Goal: Communication & Community: Participate in discussion

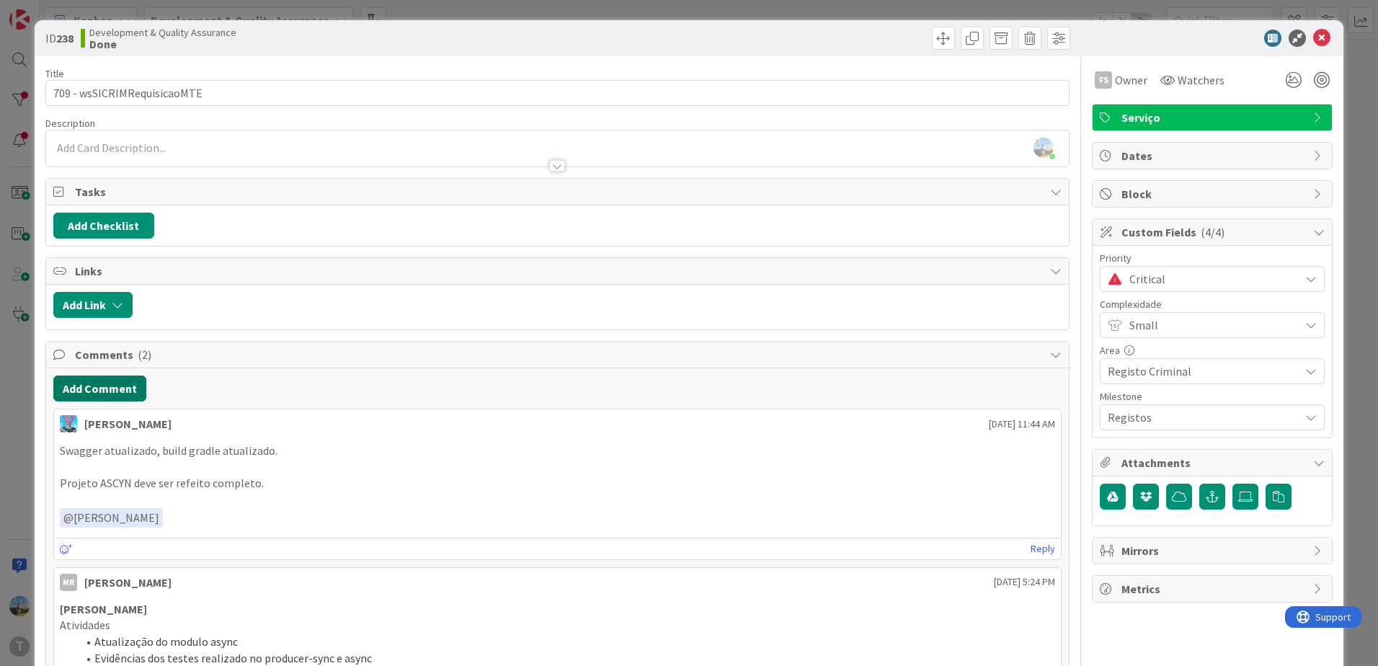
click at [113, 388] on button "Add Comment" at bounding box center [99, 388] width 93 height 26
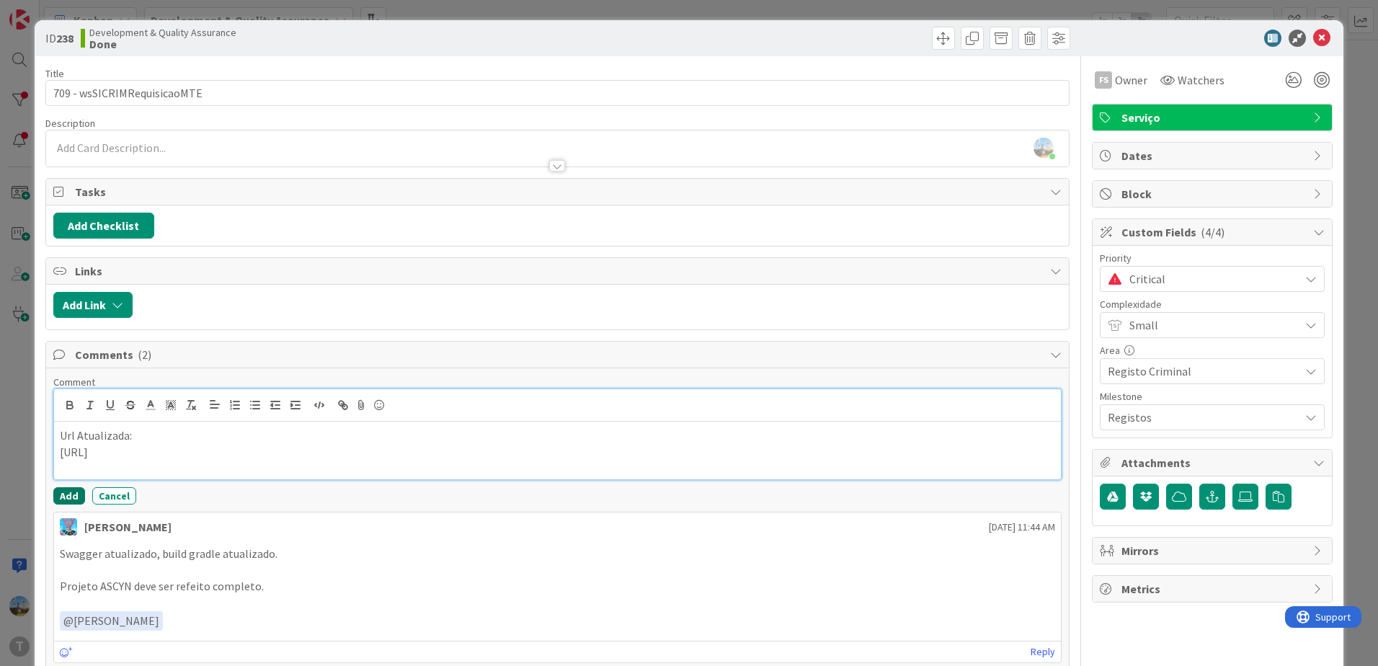
click at [66, 498] on button "Add" at bounding box center [69, 495] width 32 height 17
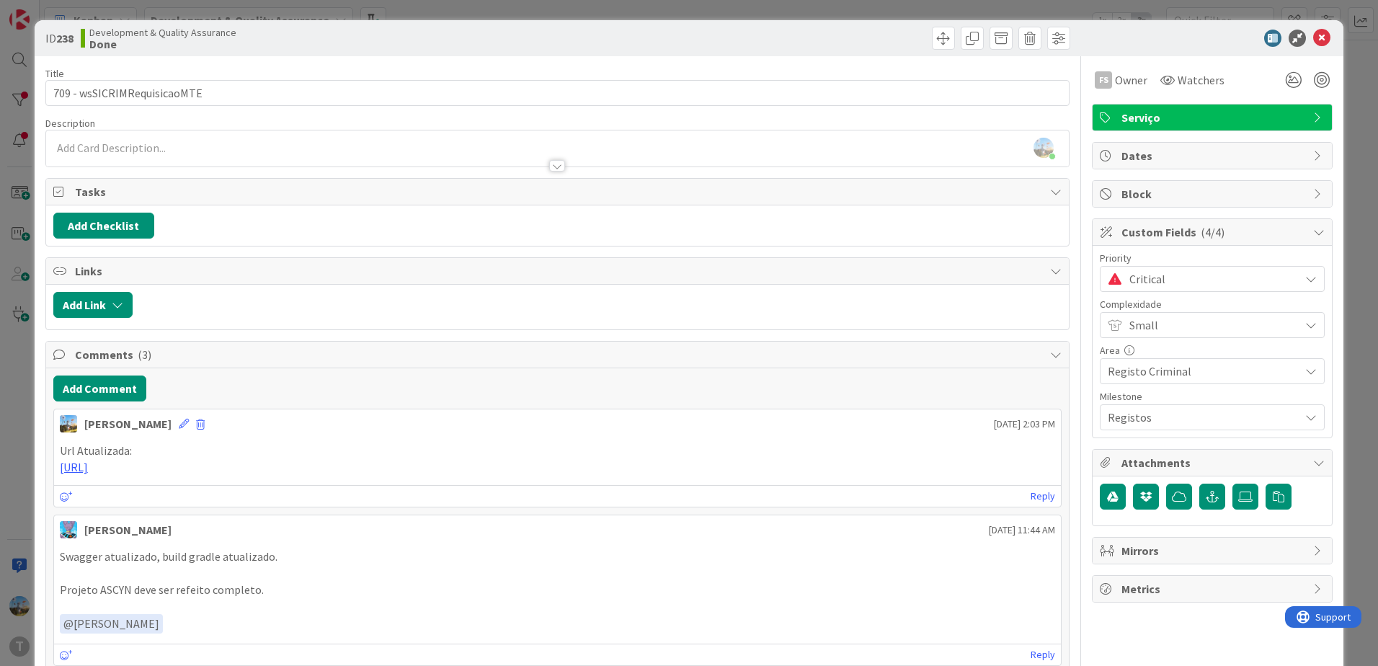
click at [1174, 281] on span "Critical" at bounding box center [1210, 279] width 163 height 20
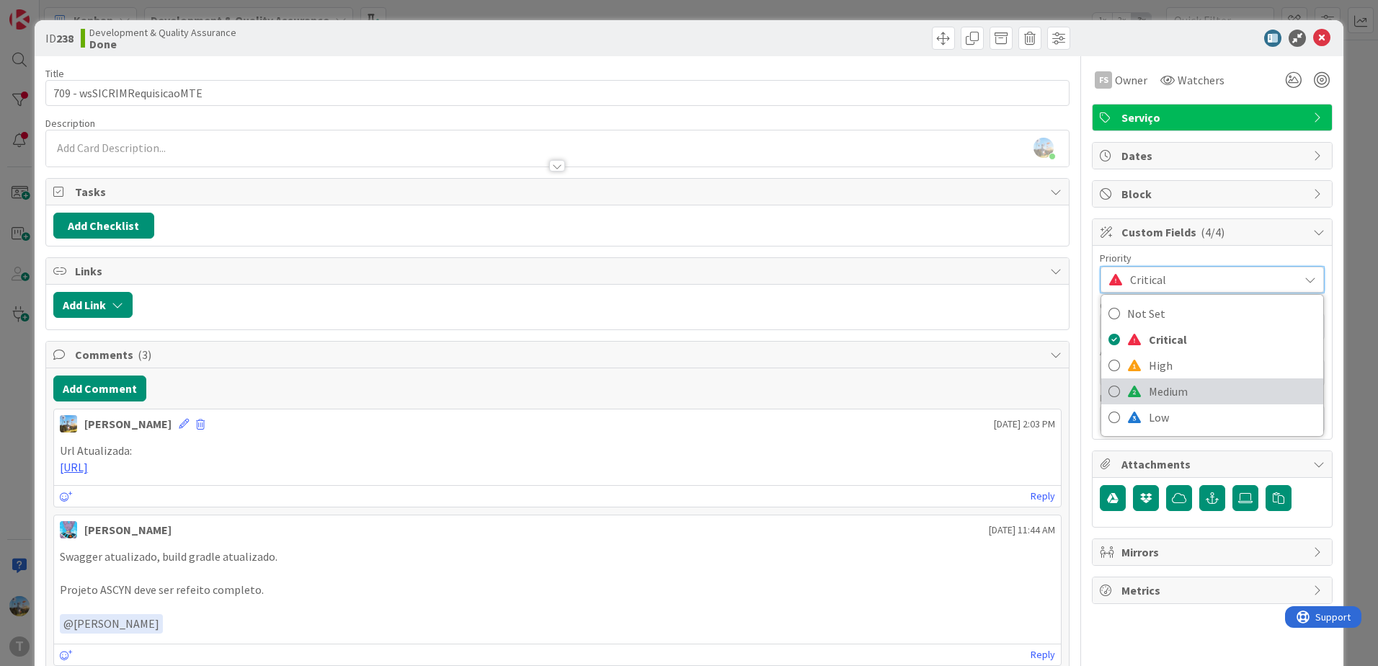
click at [1160, 381] on span "Medium" at bounding box center [1232, 392] width 167 height 22
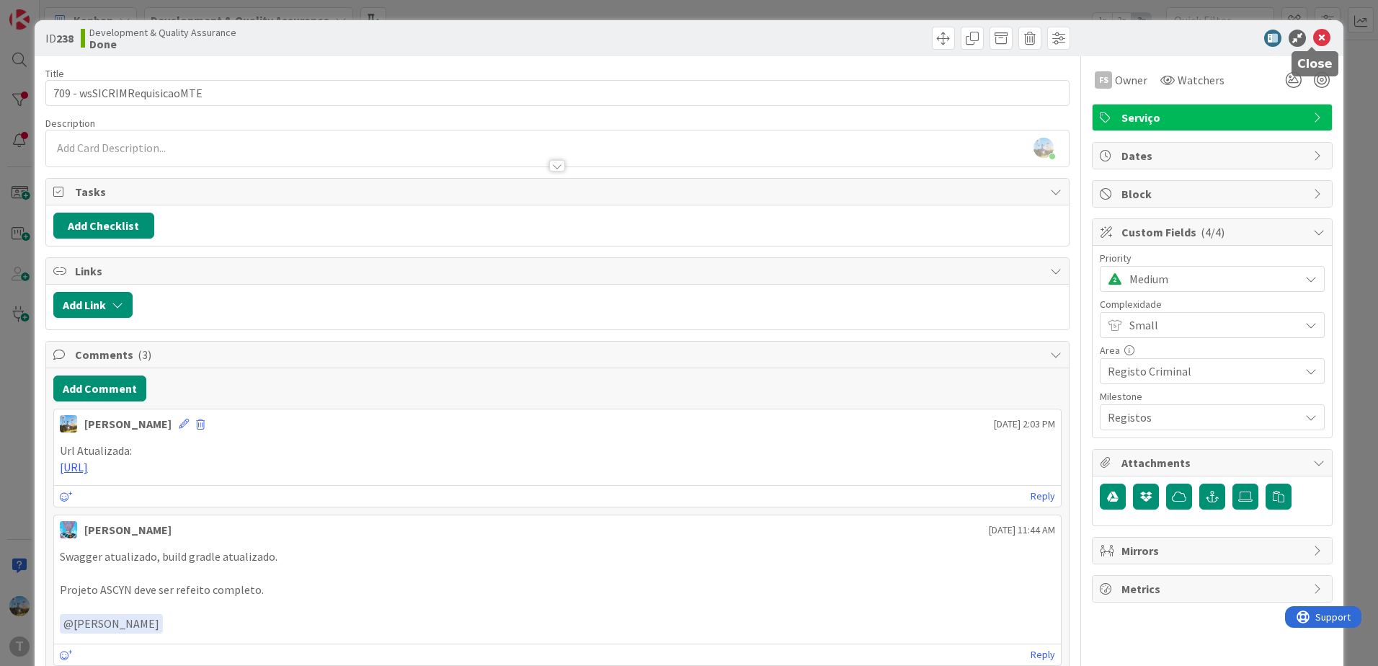
click at [1315, 39] on icon at bounding box center [1321, 38] width 17 height 17
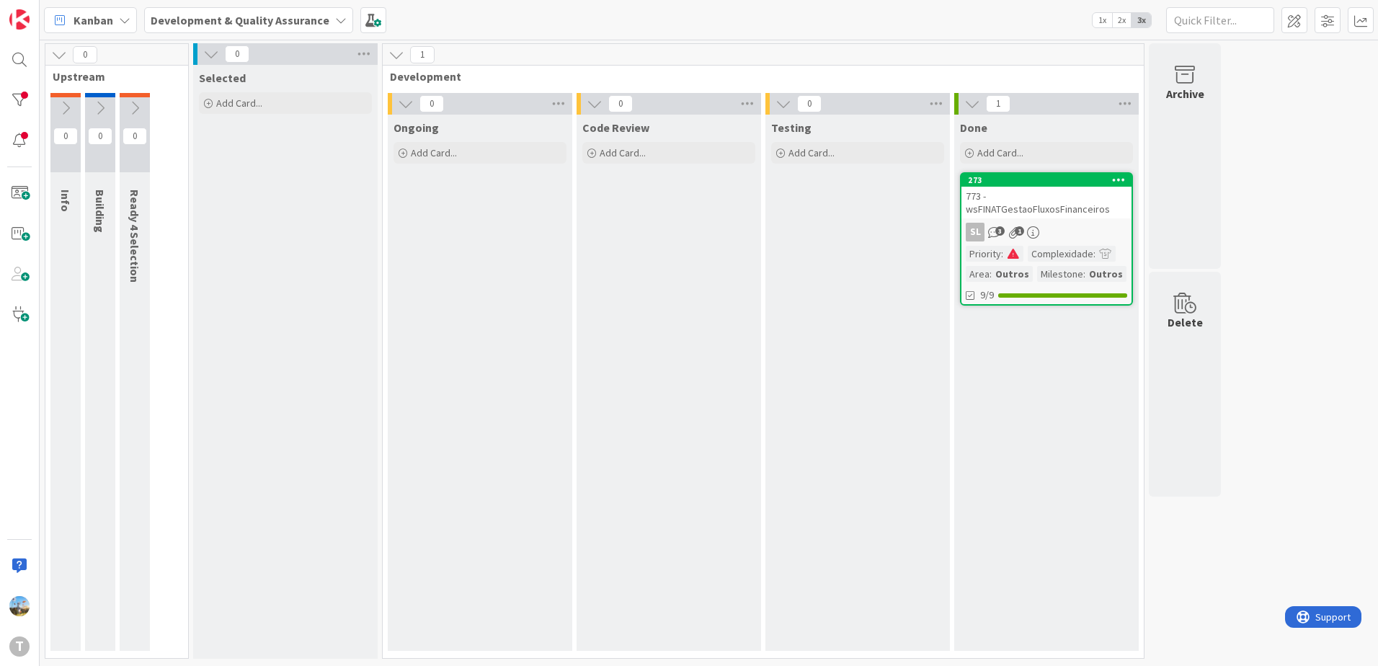
click at [724, 373] on div "Code Review Add Card..." at bounding box center [669, 383] width 184 height 536
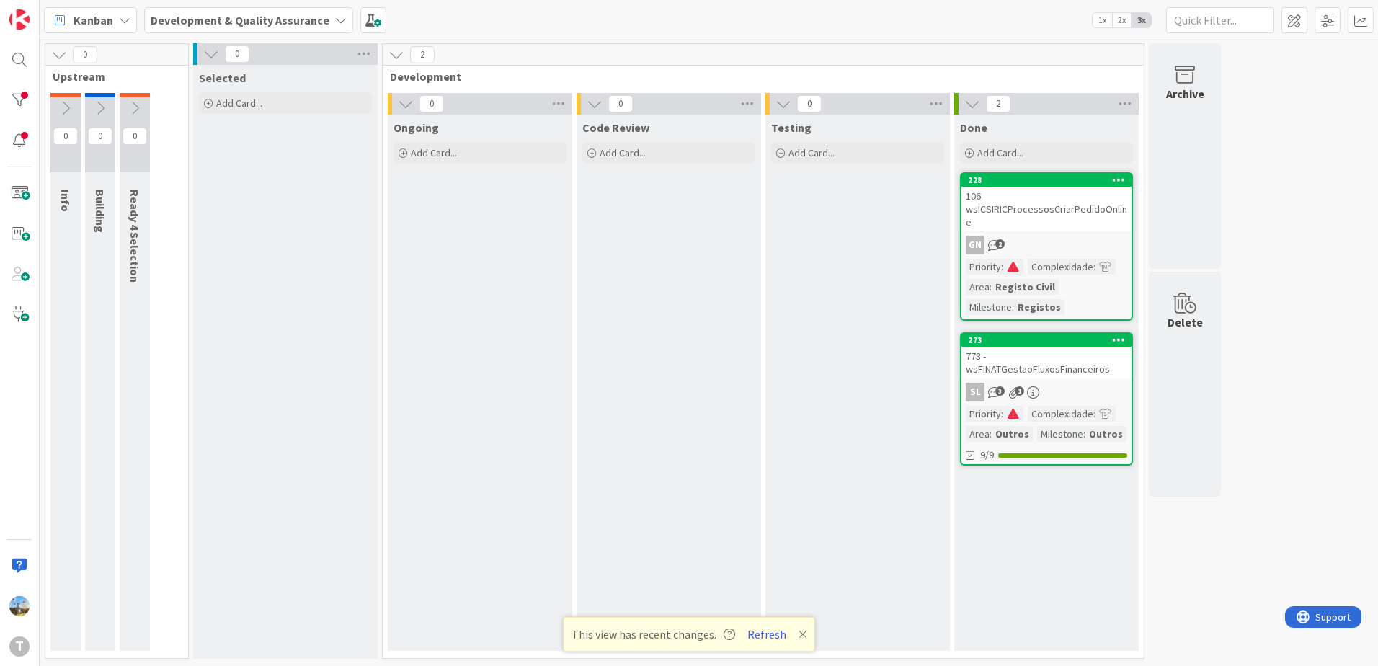
click at [1054, 377] on div "773 - wsFINATGestaoFluxosFinanceiros" at bounding box center [1046, 363] width 170 height 32
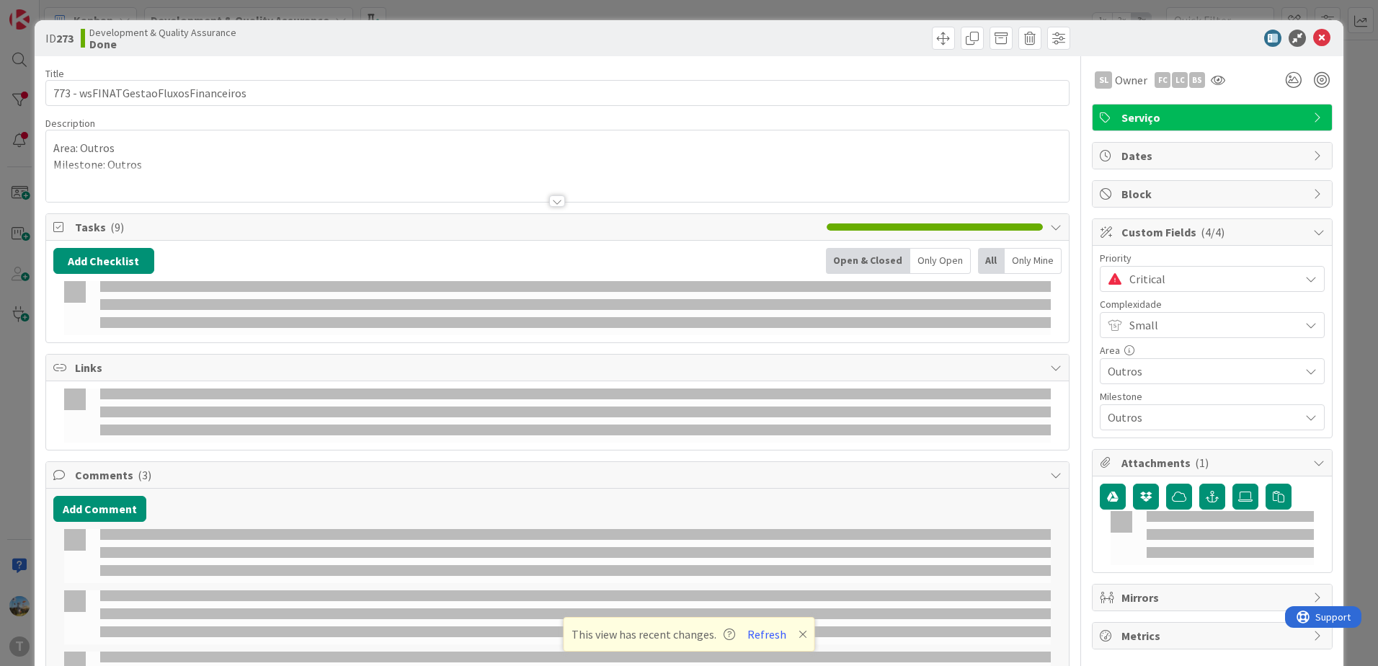
select select "java"
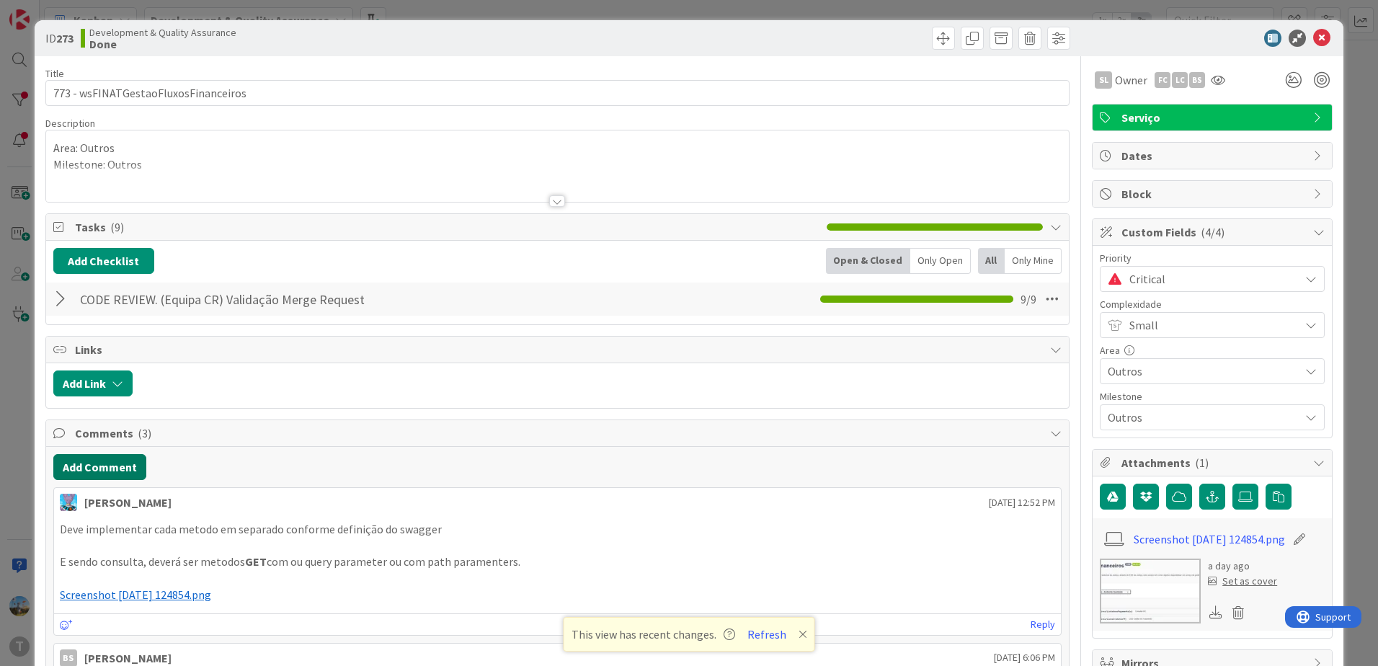
click at [112, 462] on button "Add Comment" at bounding box center [99, 467] width 93 height 26
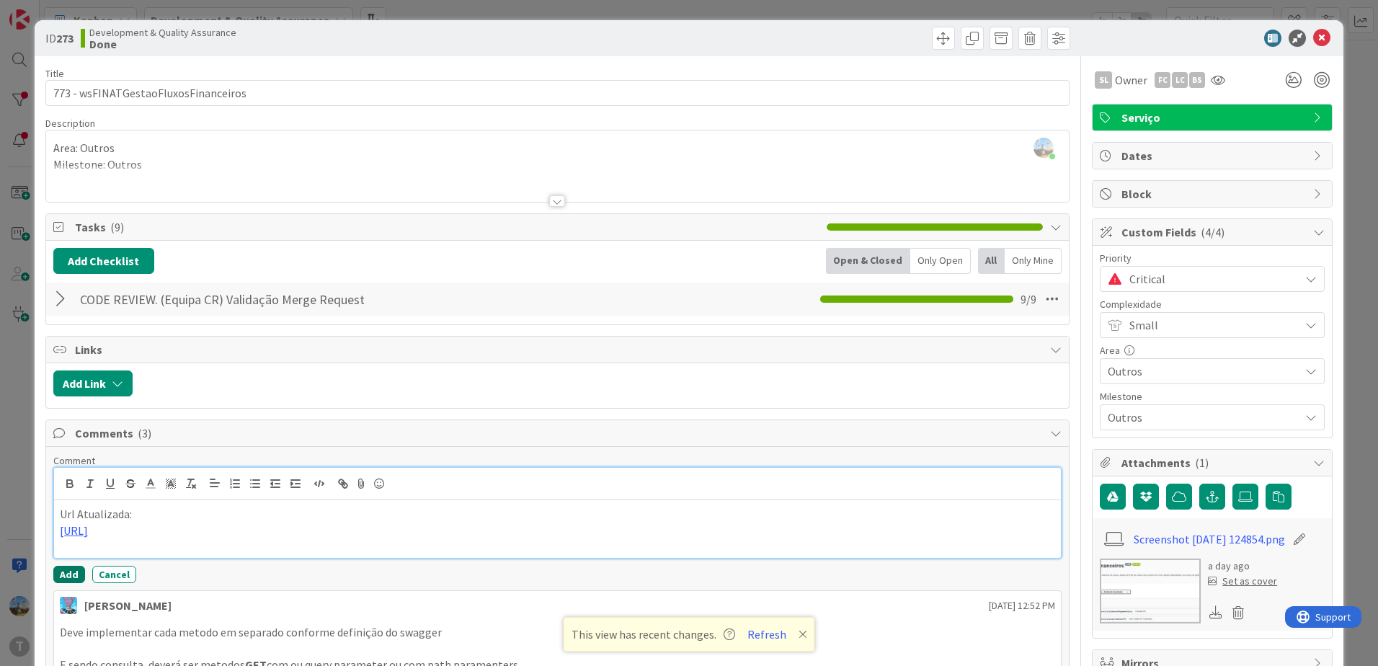
click at [60, 577] on button "Add" at bounding box center [69, 574] width 32 height 17
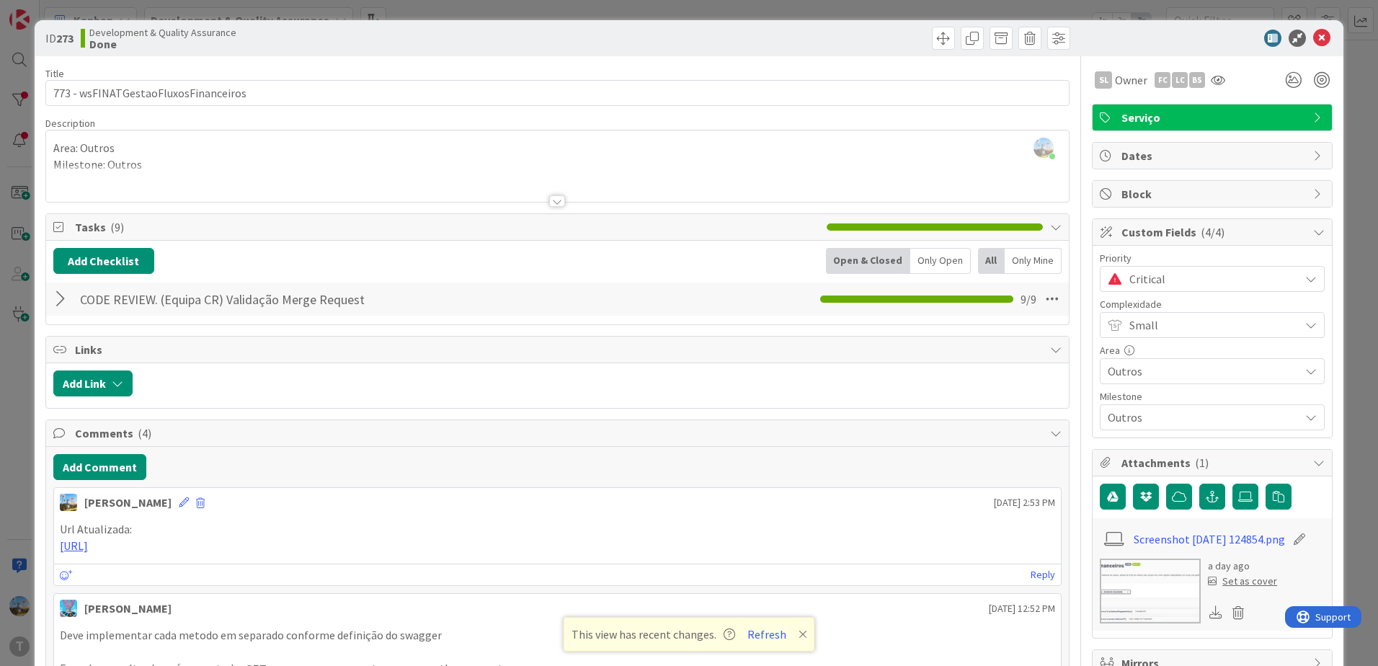
click at [1211, 280] on span "Critical" at bounding box center [1210, 279] width 163 height 20
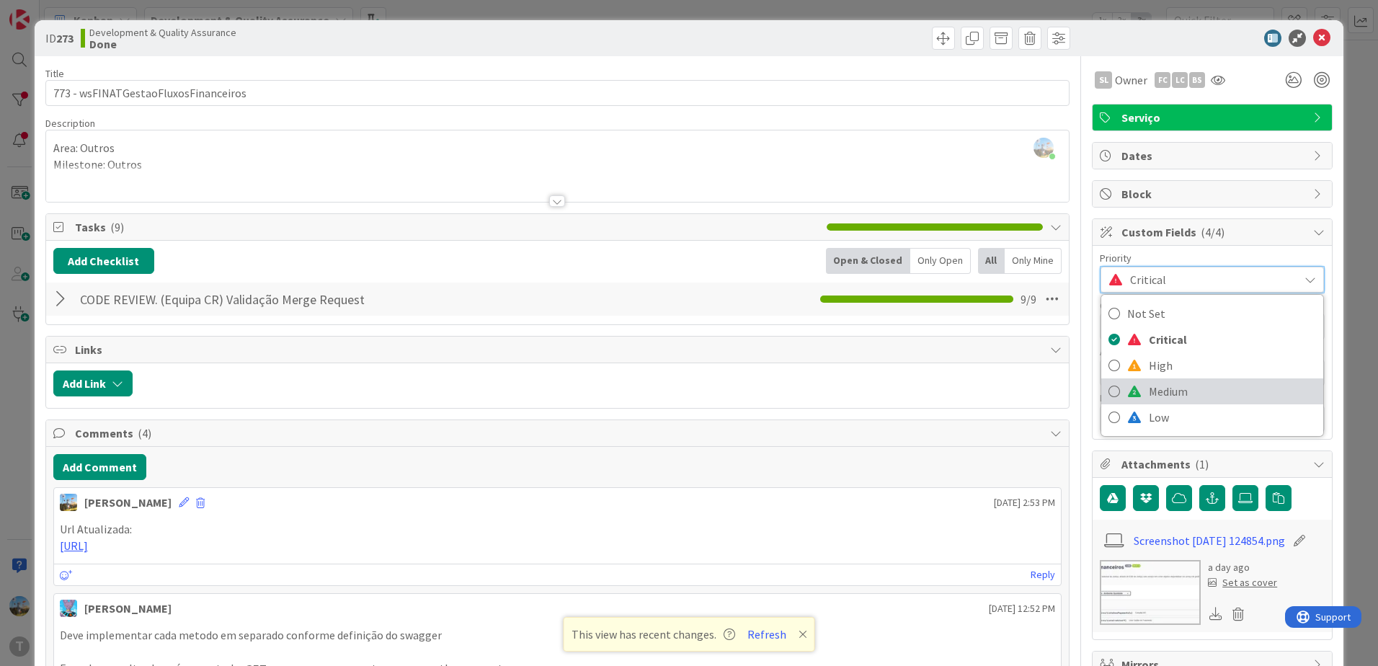
click at [1190, 391] on span "Medium" at bounding box center [1232, 392] width 167 height 22
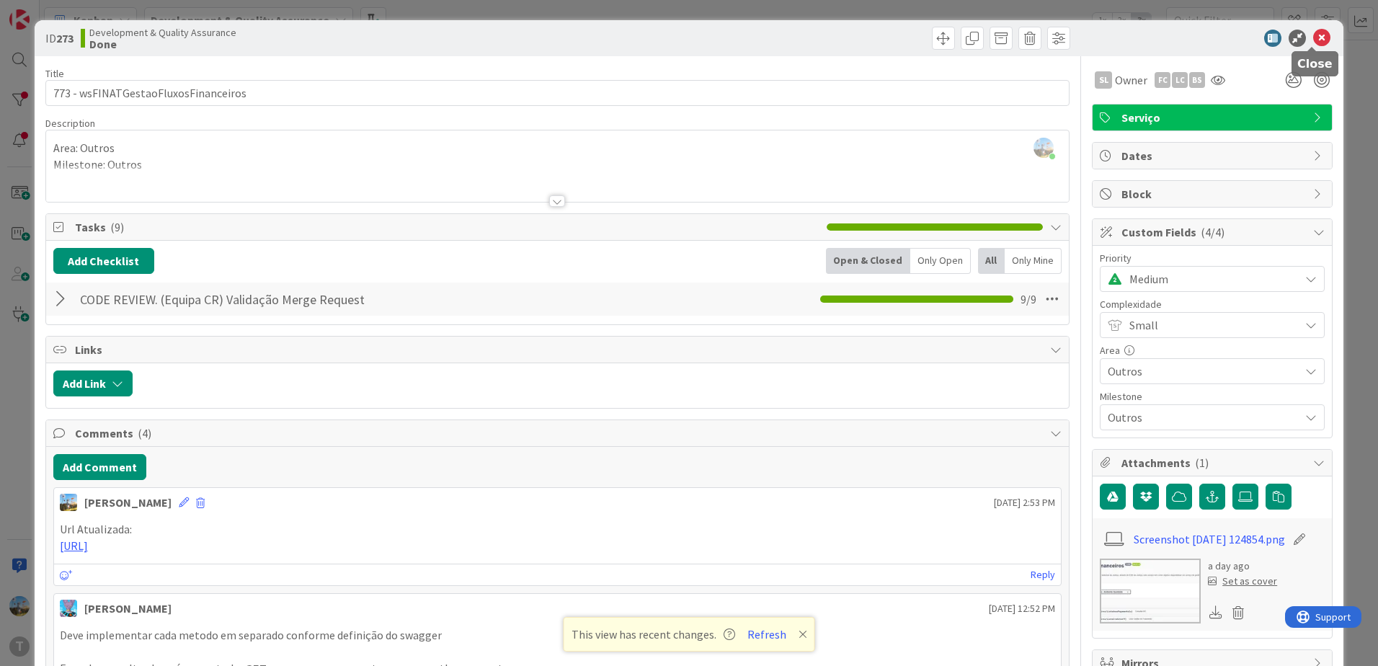
click at [1314, 37] on icon at bounding box center [1321, 38] width 17 height 17
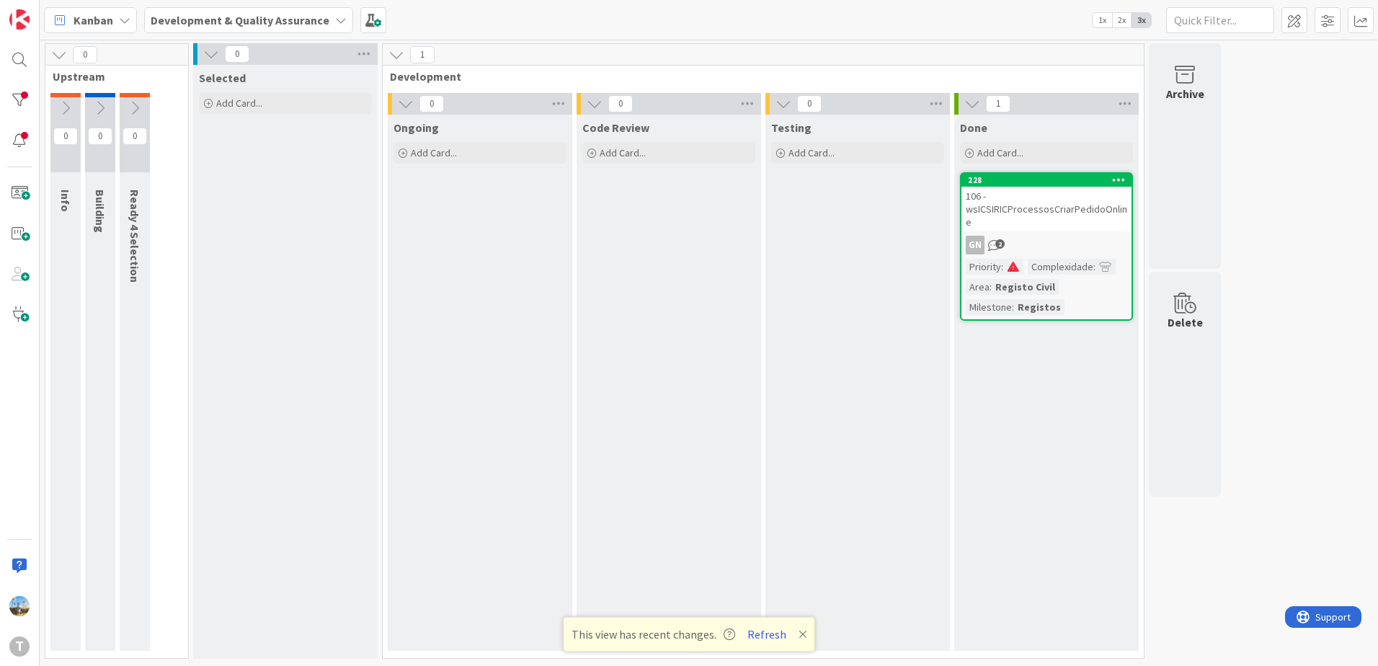
click at [1015, 221] on div "106 - wsICSIRICProcessosCriarPedidoOnline" at bounding box center [1046, 209] width 170 height 45
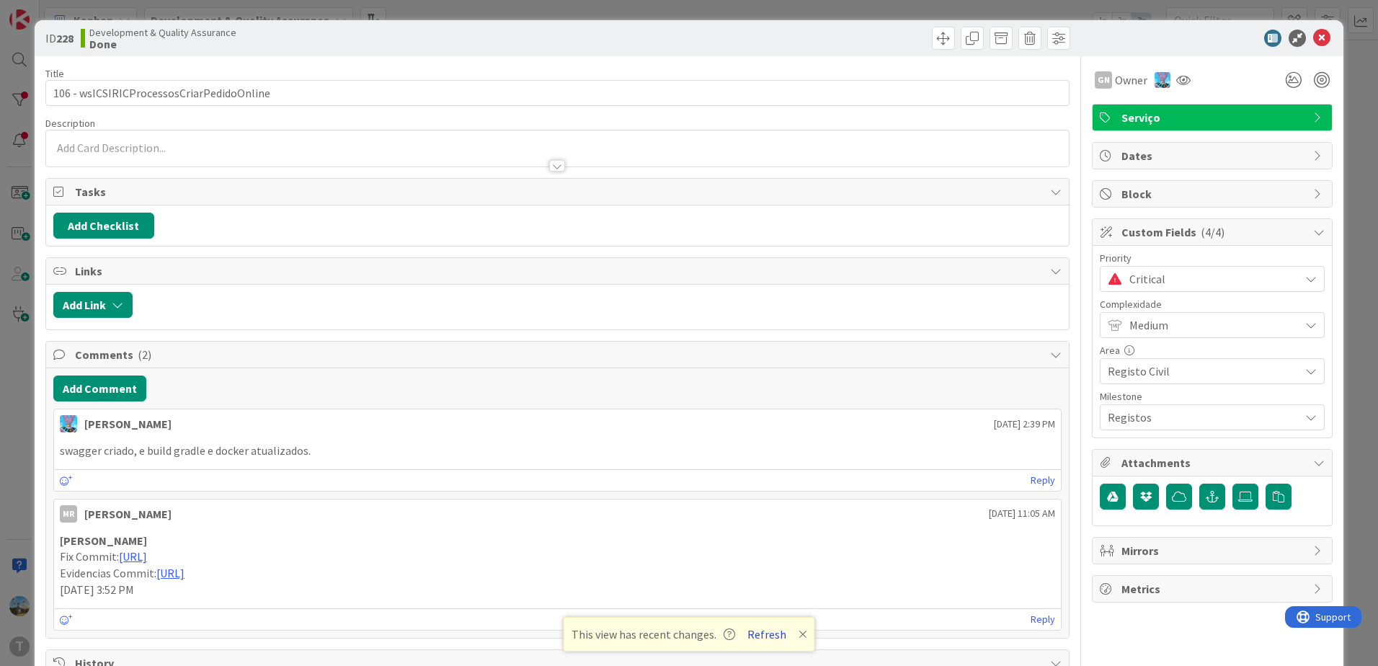
click at [755, 638] on button "Refresh" at bounding box center [766, 634] width 49 height 19
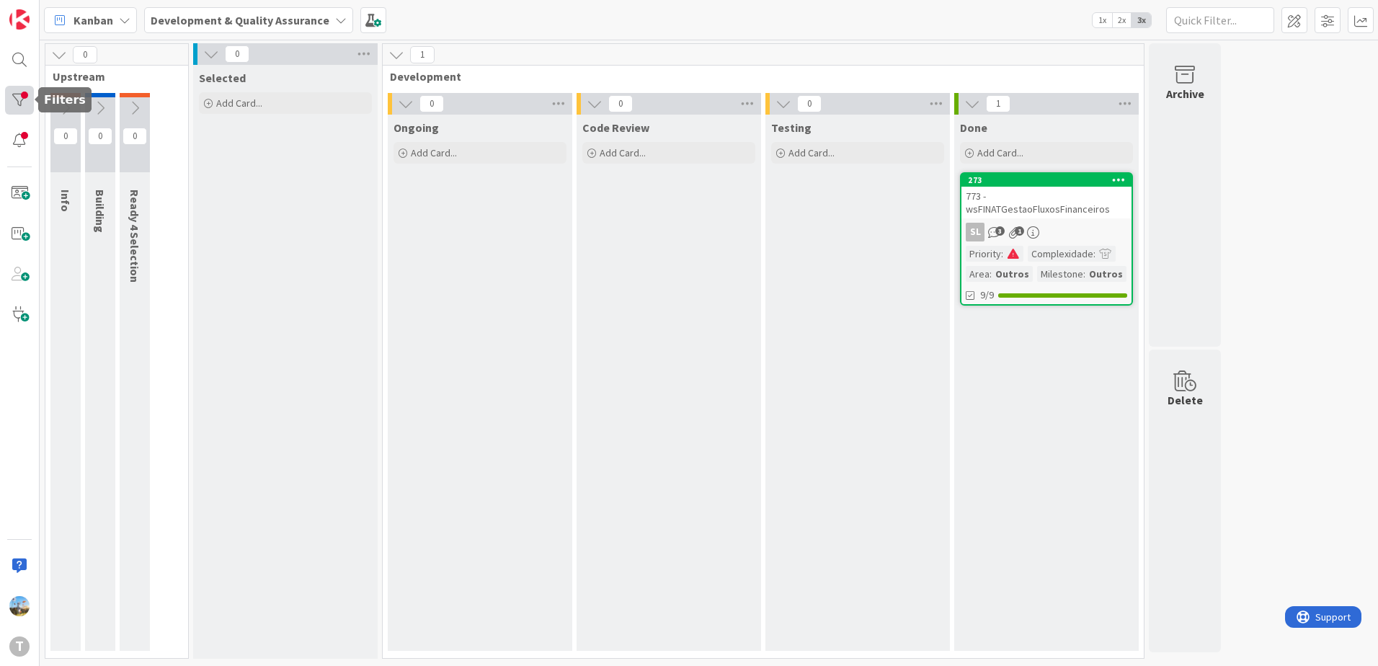
click at [21, 105] on div at bounding box center [19, 100] width 29 height 29
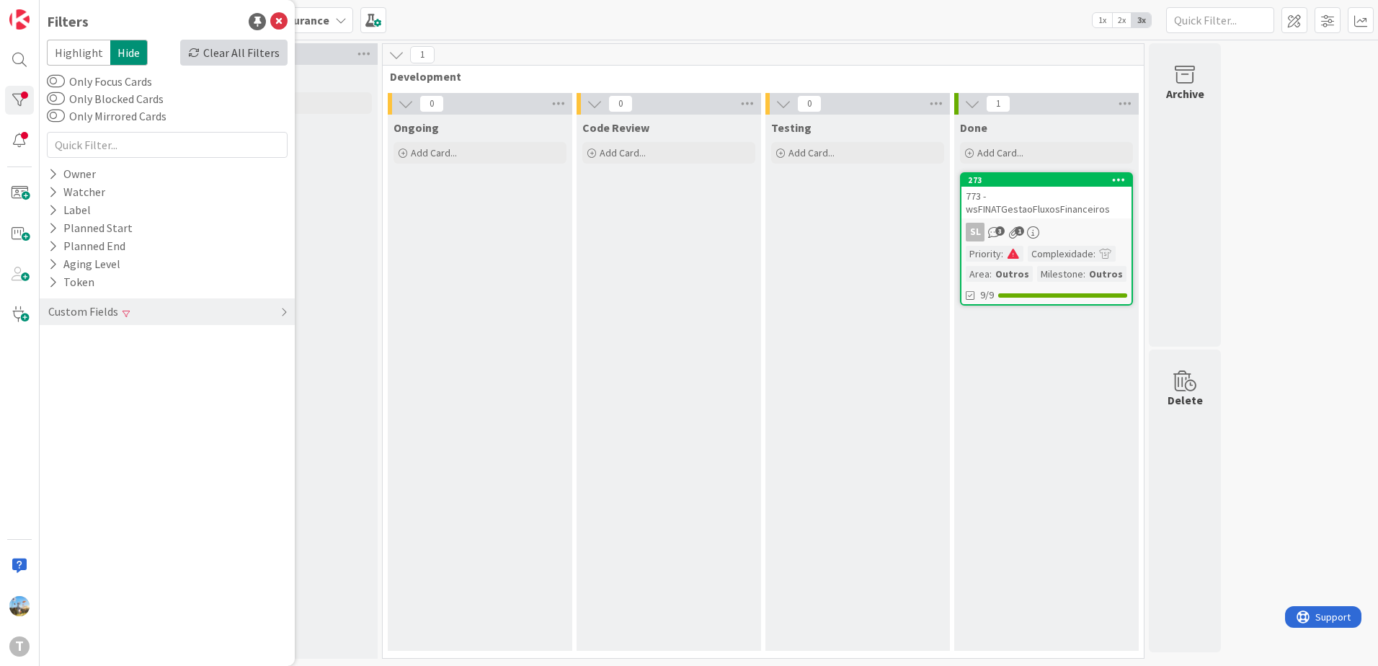
click at [261, 54] on div "Clear All Filters" at bounding box center [233, 53] width 107 height 26
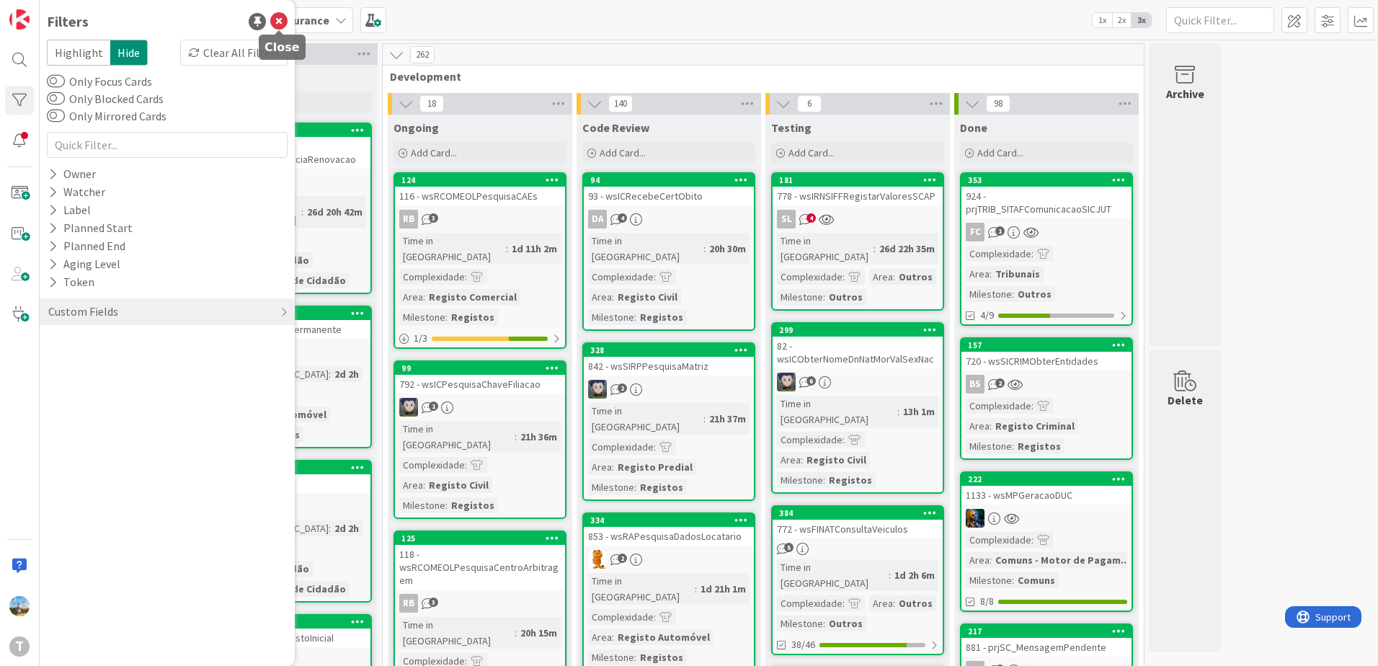
click at [280, 24] on icon at bounding box center [278, 21] width 17 height 17
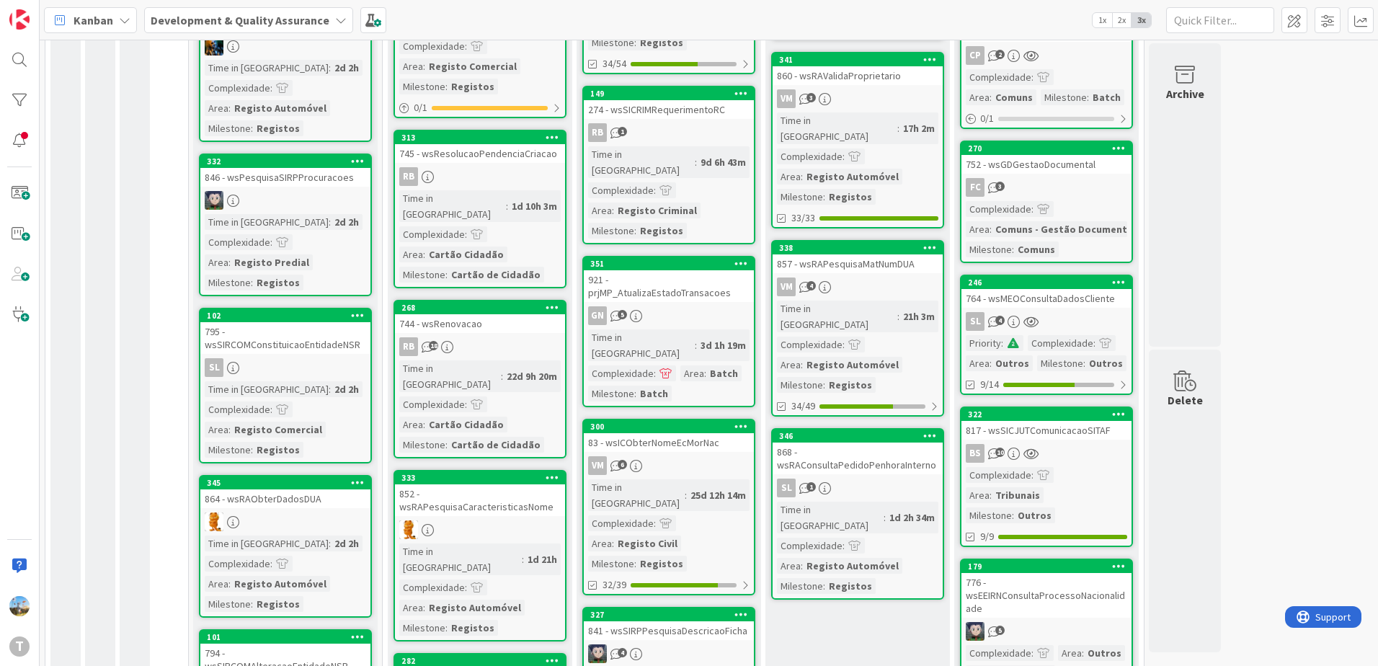
scroll to position [649, 0]
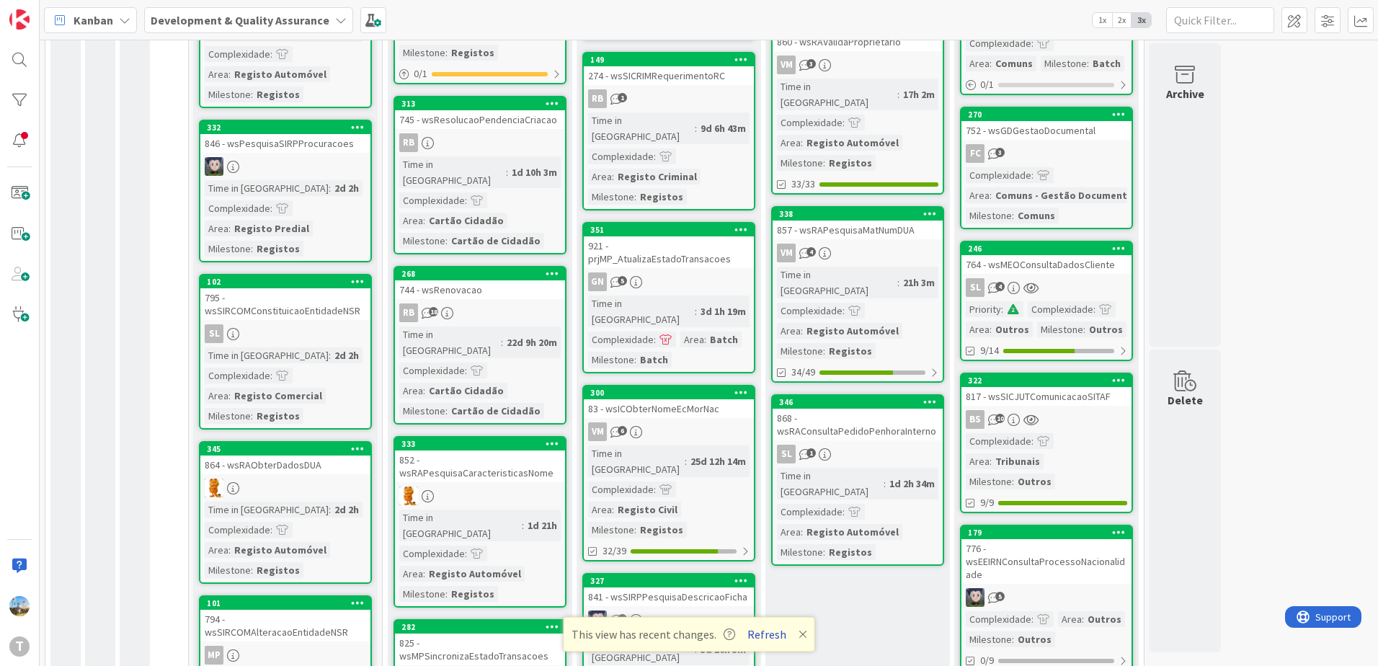
click at [773, 631] on button "Refresh" at bounding box center [766, 634] width 49 height 19
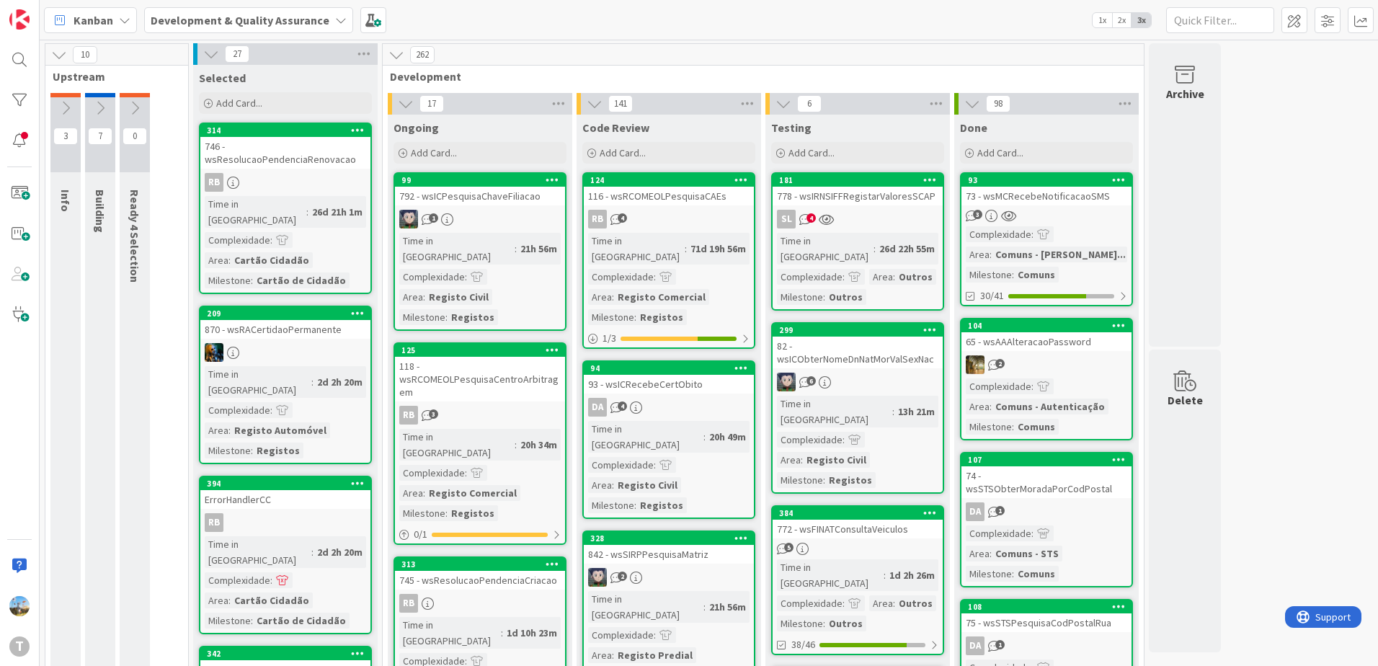
click at [873, 200] on div "778 - wsIRNSIFFRegistarValoresSCAP" at bounding box center [858, 196] width 170 height 19
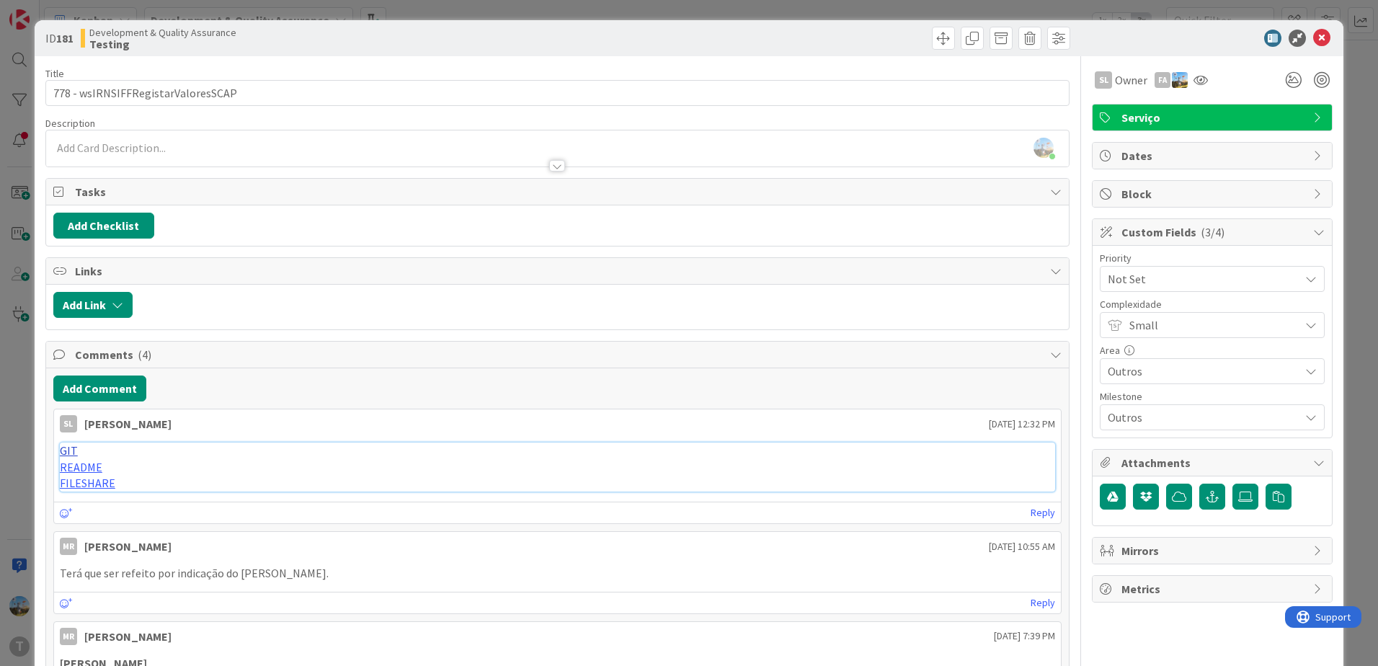
click at [68, 445] on link "GIT" at bounding box center [69, 450] width 18 height 14
click at [1316, 41] on icon at bounding box center [1321, 38] width 17 height 17
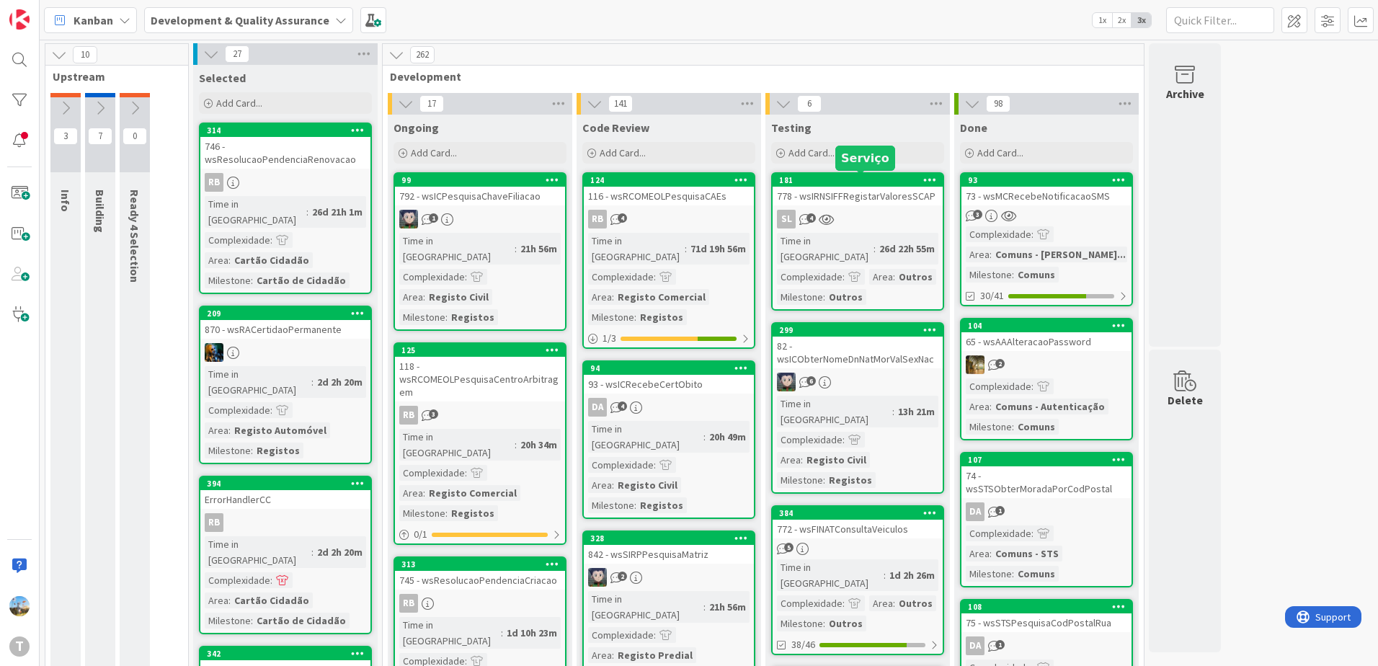
click at [891, 214] on div "SL 4" at bounding box center [858, 219] width 170 height 19
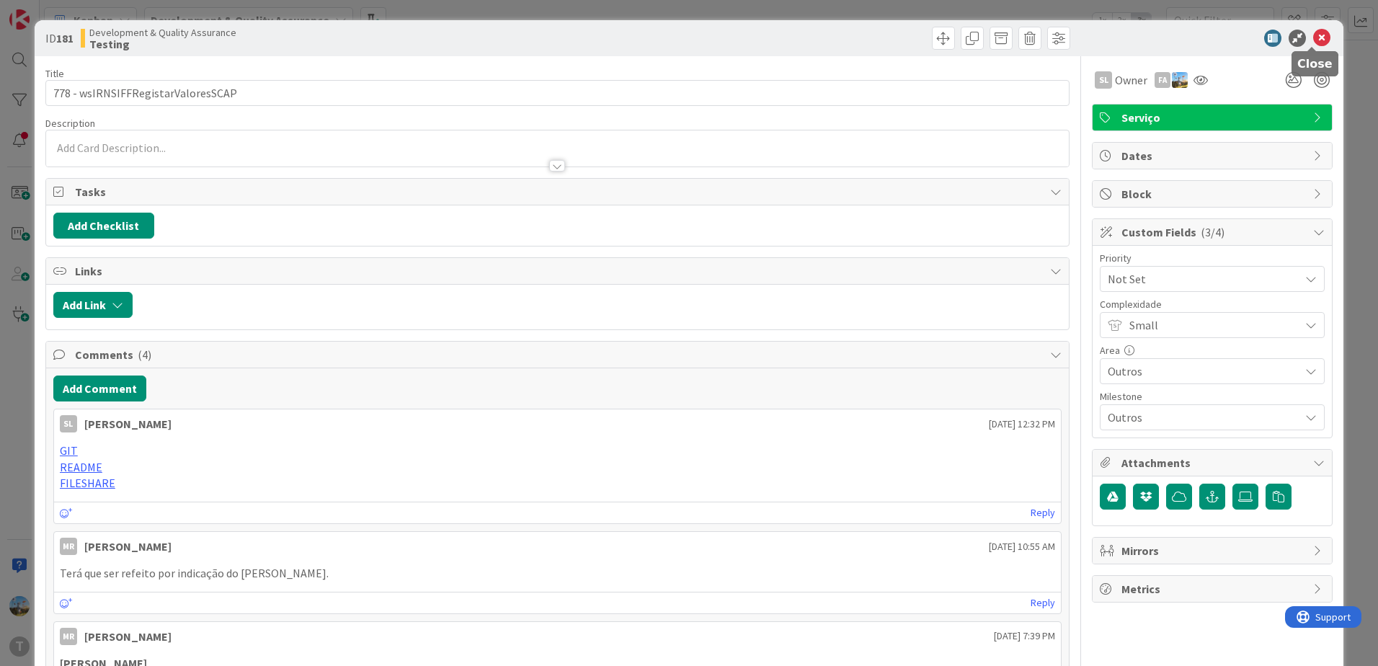
click at [1313, 37] on icon at bounding box center [1321, 38] width 17 height 17
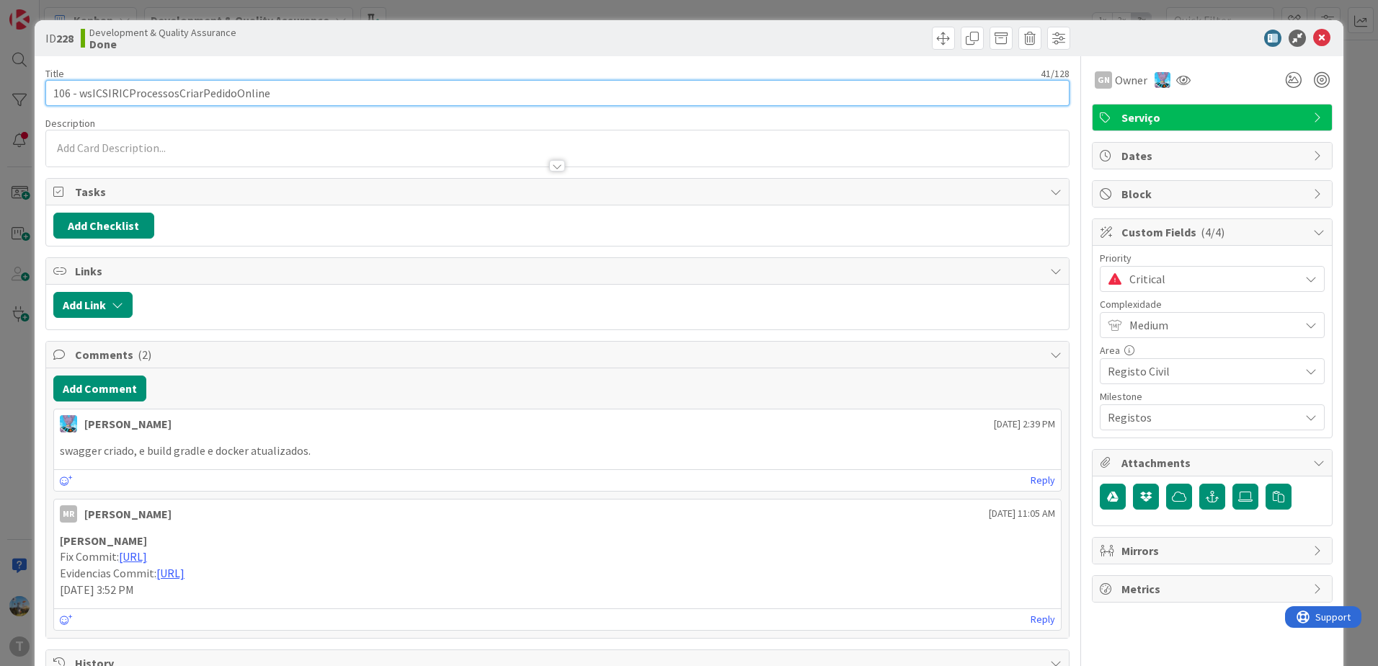
drag, startPoint x: 276, startPoint y: 89, endPoint x: 79, endPoint y: 97, distance: 197.6
click at [79, 97] on input "106 - wsICSIRICProcessosCriarPedidoOnline" at bounding box center [557, 93] width 1024 height 26
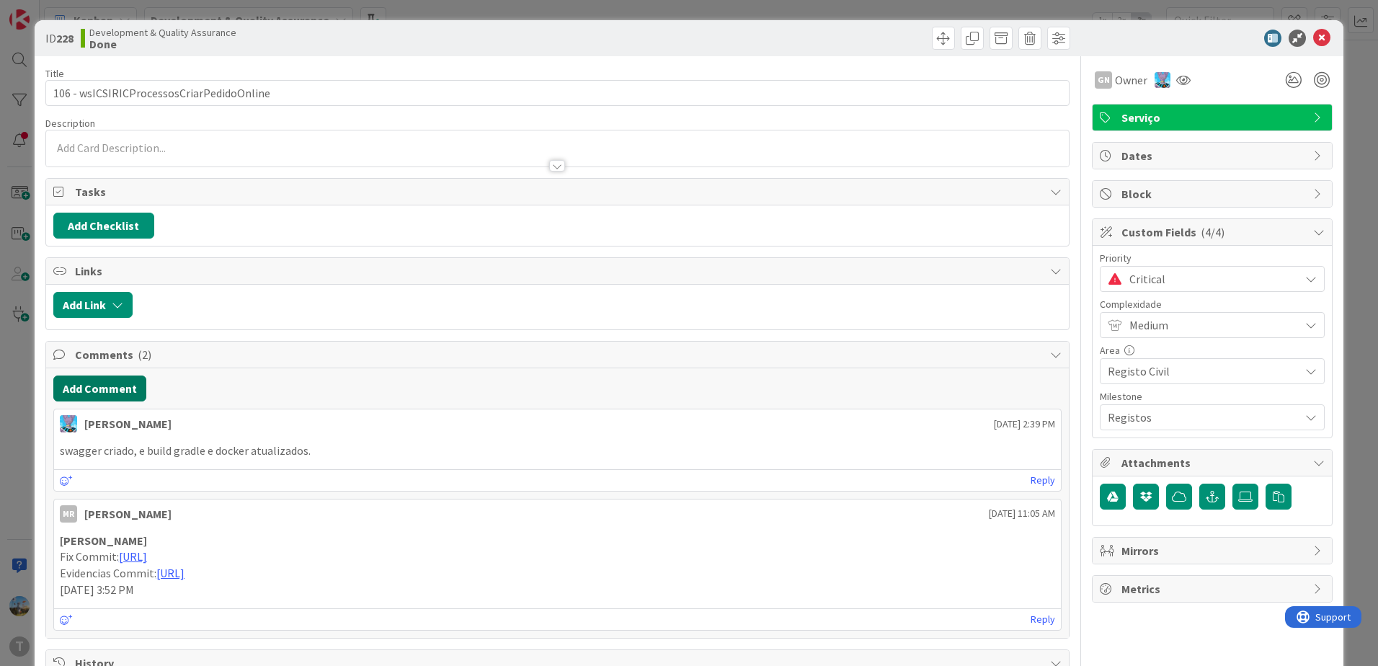
click at [97, 382] on button "Add Comment" at bounding box center [99, 388] width 93 height 26
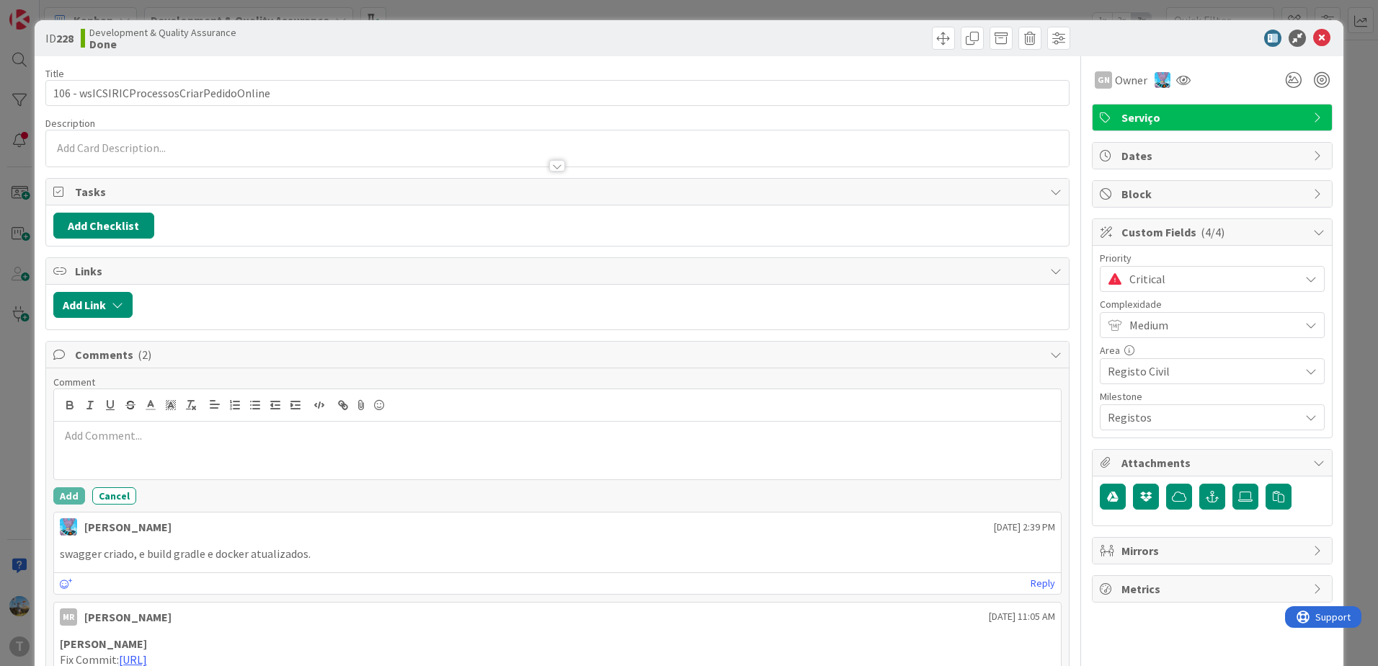
click at [154, 427] on p at bounding box center [557, 435] width 995 height 17
click at [60, 499] on button "Add" at bounding box center [69, 495] width 32 height 17
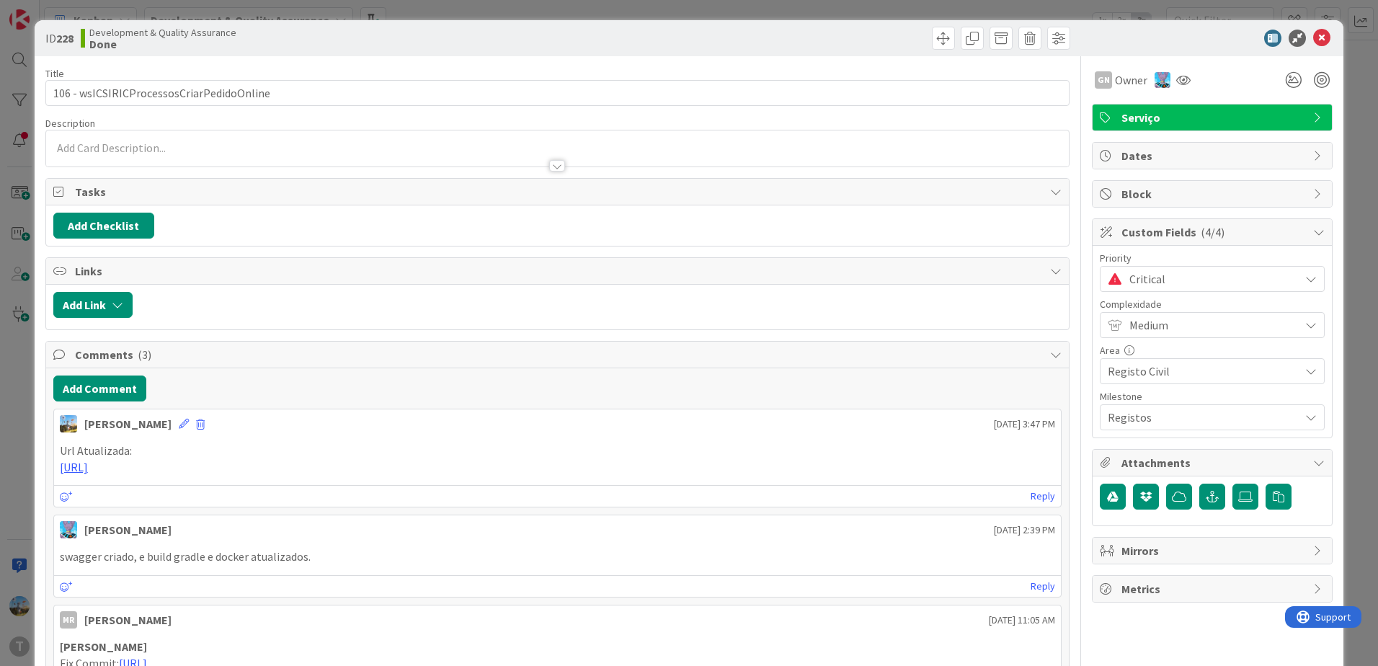
click at [1129, 282] on span "Critical" at bounding box center [1210, 279] width 163 height 20
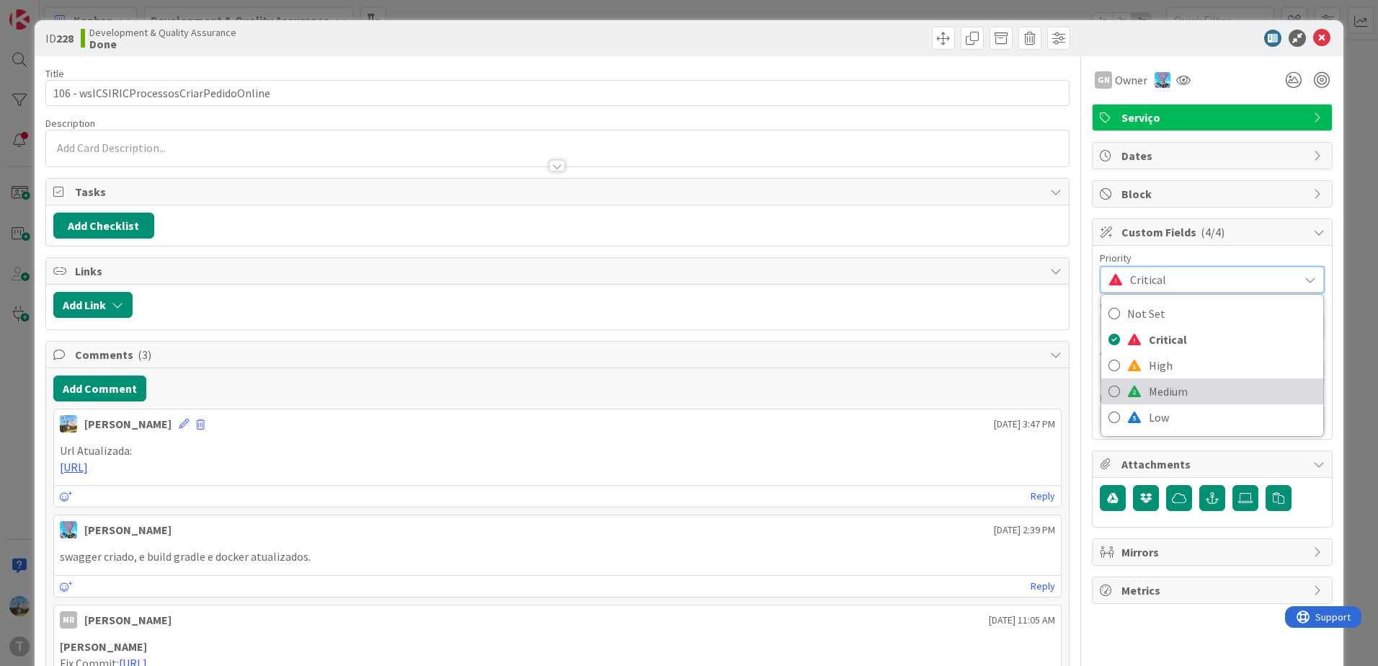
click at [1153, 386] on span "Medium" at bounding box center [1232, 392] width 167 height 22
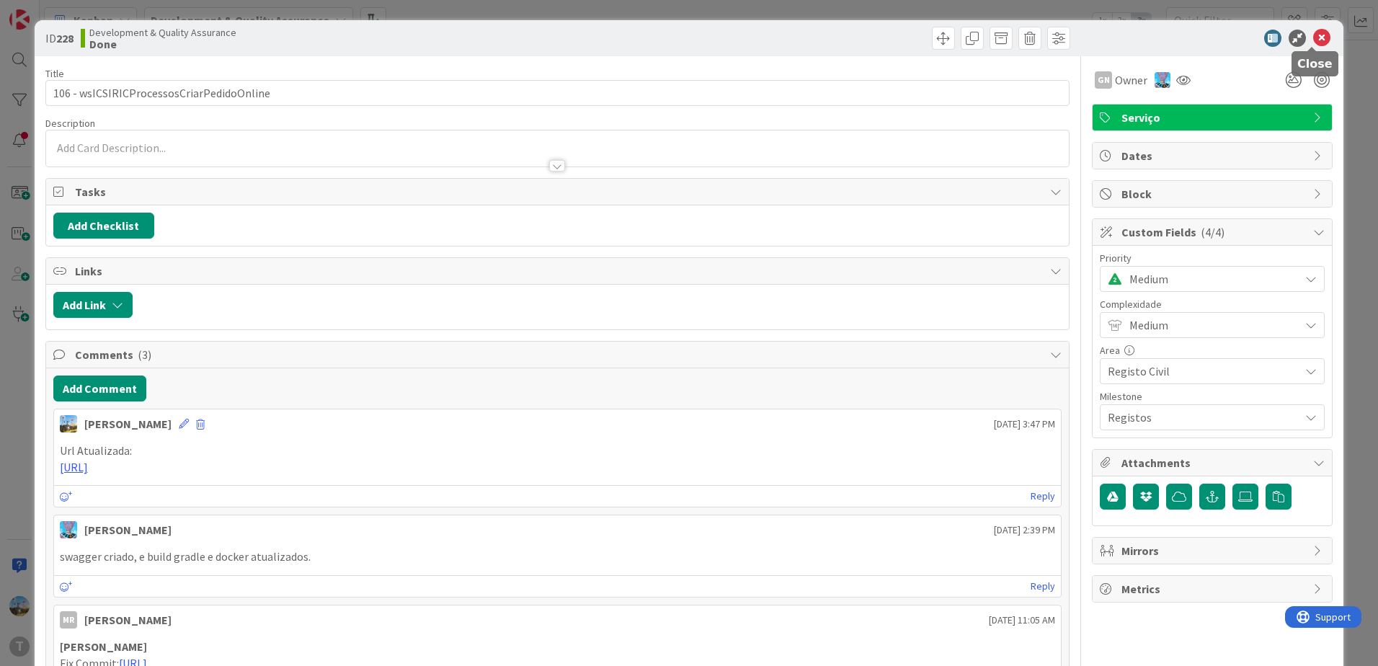
click at [1314, 32] on icon at bounding box center [1321, 38] width 17 height 17
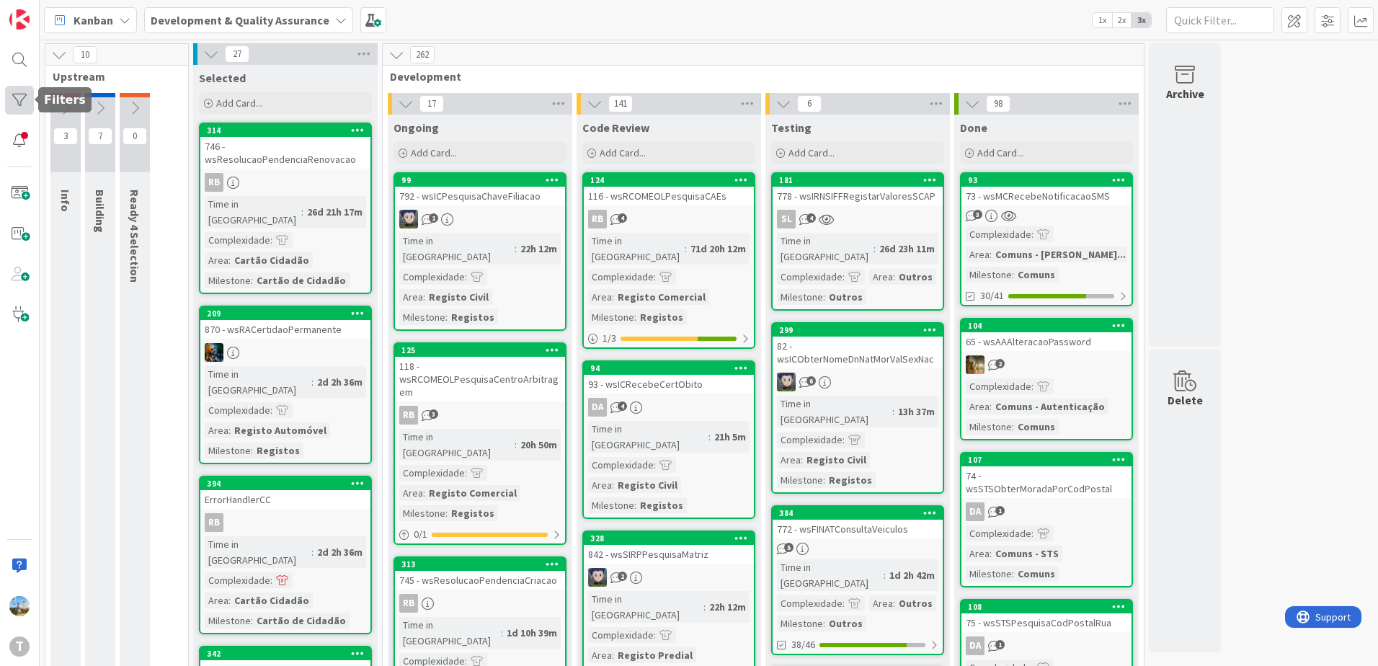
click at [12, 107] on div at bounding box center [19, 100] width 29 height 29
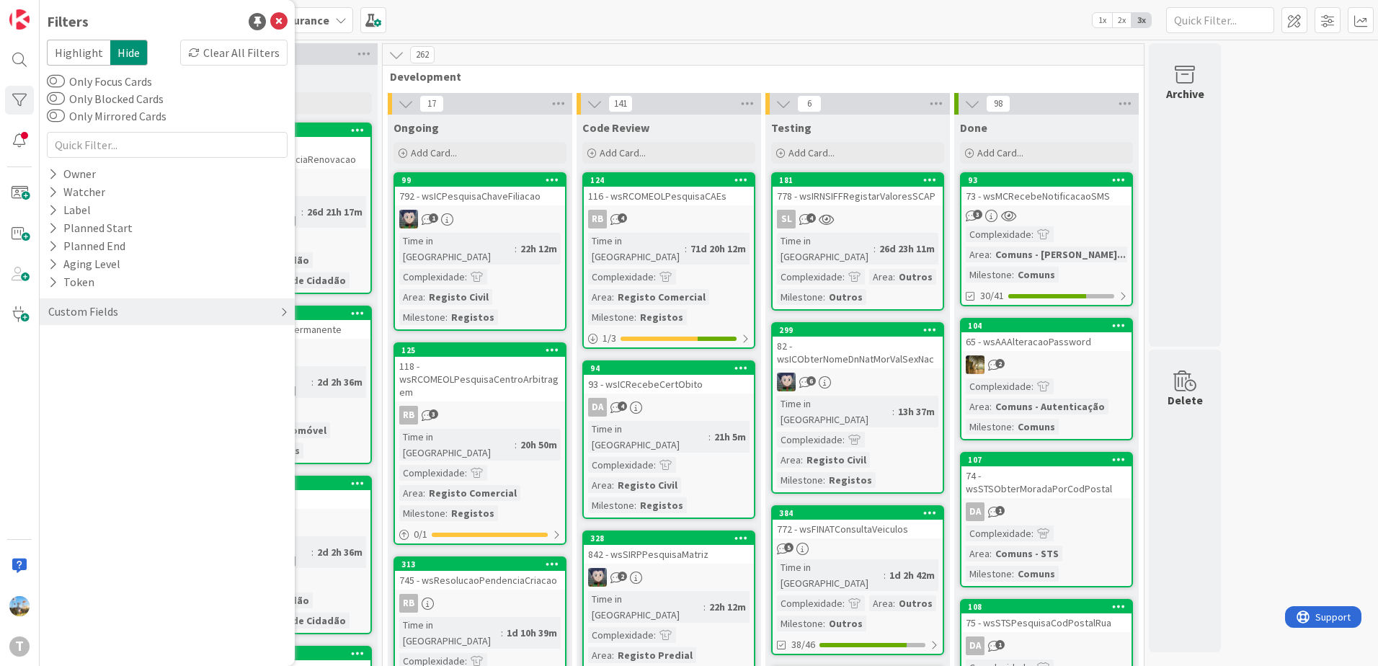
click at [99, 311] on div "Custom Fields" at bounding box center [83, 312] width 73 height 18
click at [132, 345] on div "Priority" at bounding box center [167, 341] width 255 height 18
click at [132, 362] on div "Critical High Medium Low None" at bounding box center [166, 401] width 233 height 94
click at [92, 362] on span "Critical" at bounding box center [94, 363] width 53 height 19
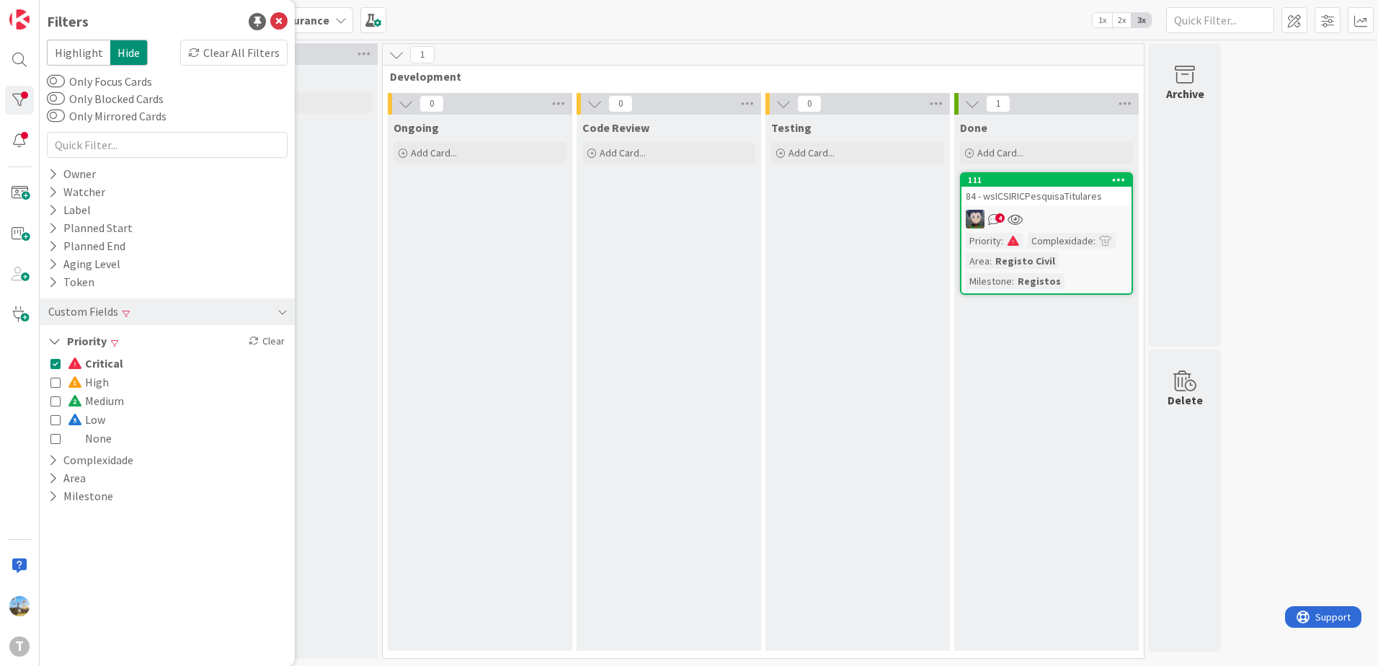
click at [797, 399] on div "Testing Add Card..." at bounding box center [857, 383] width 184 height 536
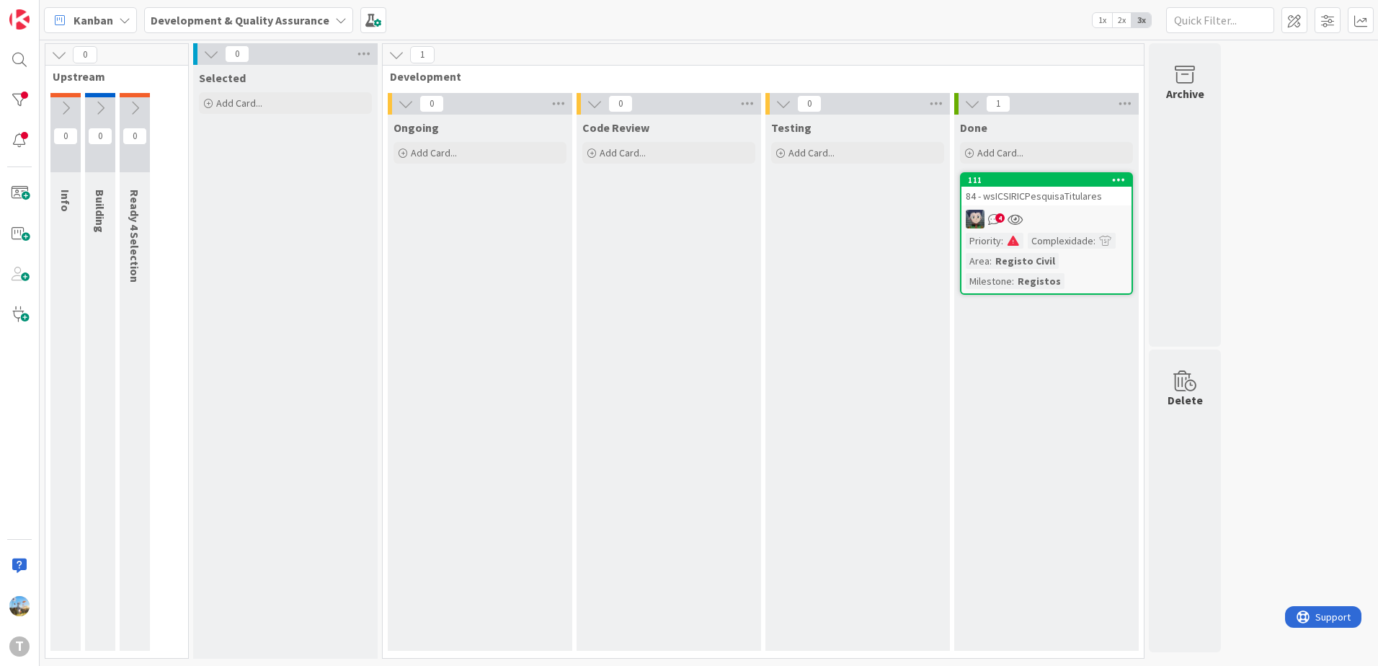
click at [1031, 225] on div "4" at bounding box center [1046, 219] width 170 height 19
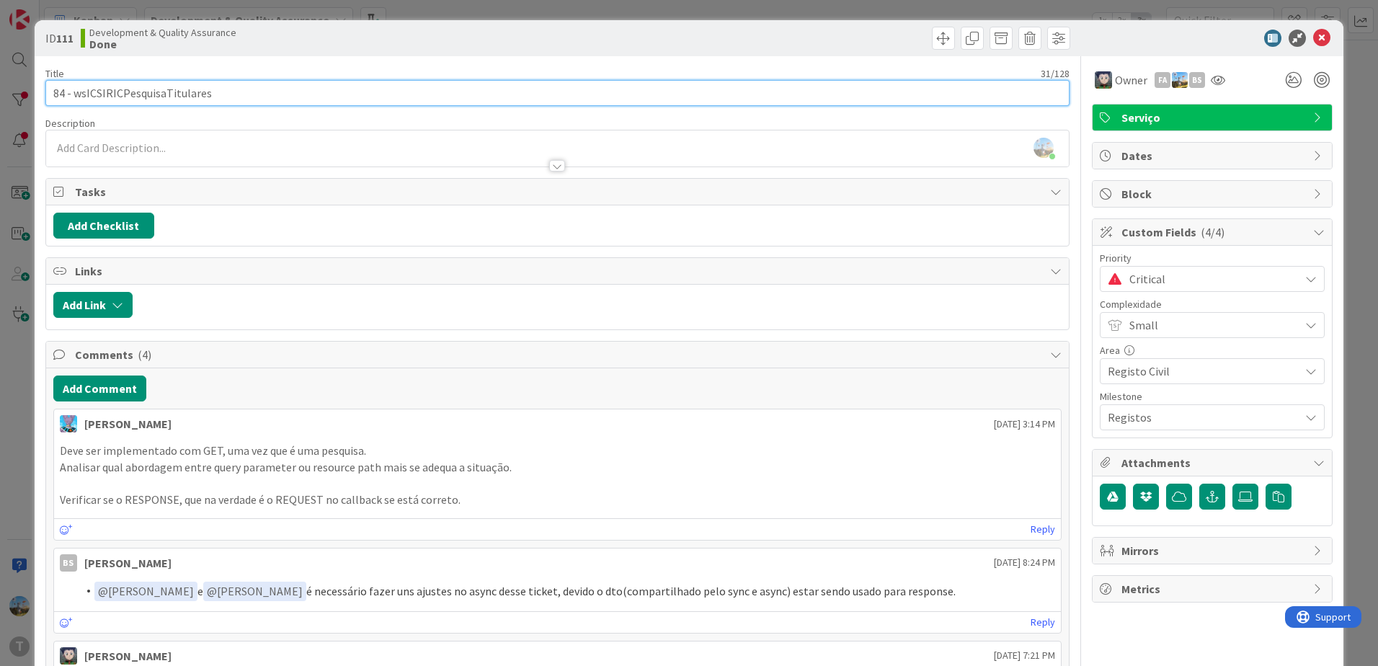
drag, startPoint x: 208, startPoint y: 95, endPoint x: 72, endPoint y: 117, distance: 138.0
click at [72, 117] on div "Title 31 / 128 84 - wsICSIRICPesquisaTitulares Description Diego Gomes just joi…" at bounding box center [557, 668] width 1024 height 1224
